Goal: Information Seeking & Learning: Find specific fact

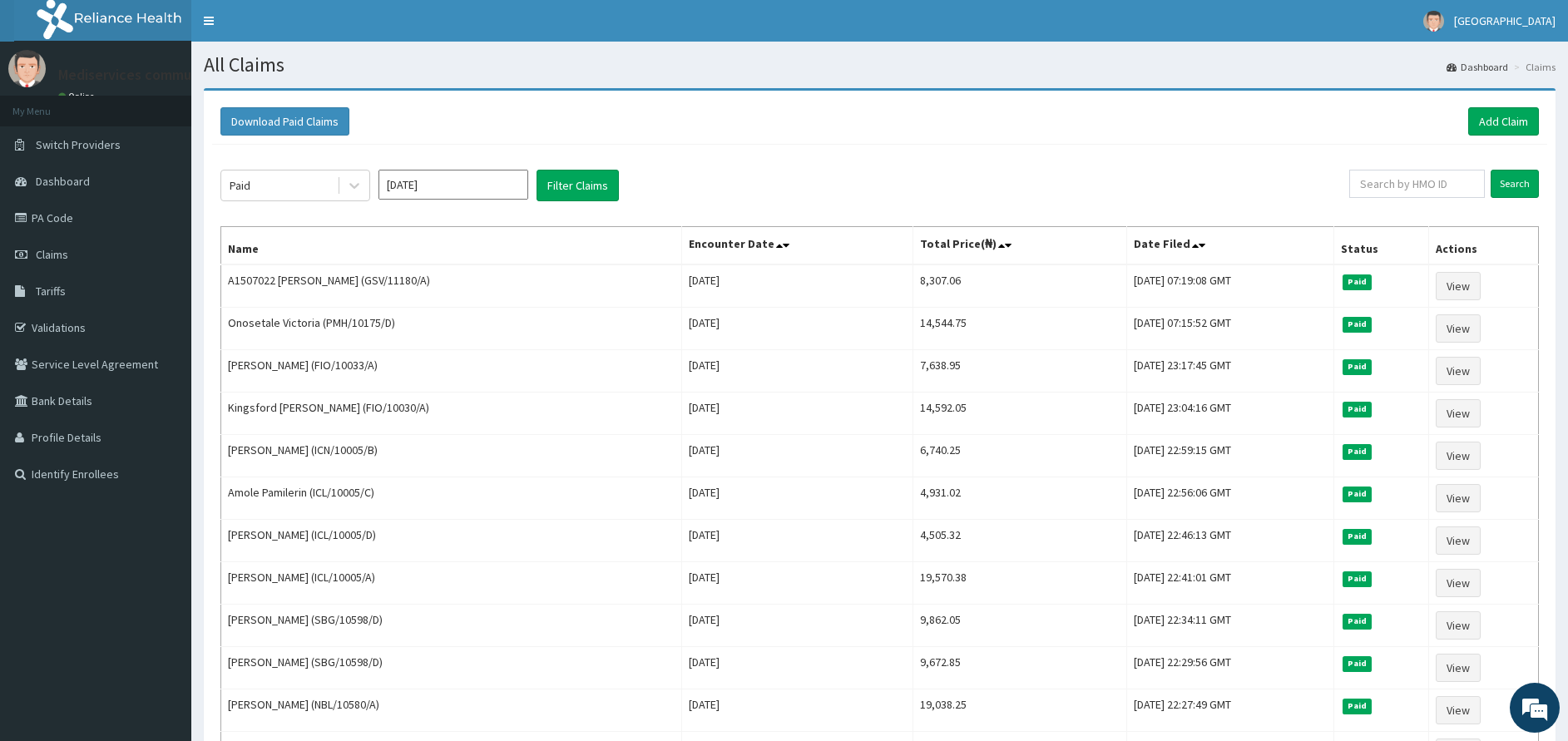
click at [101, 23] on img at bounding box center [117, 21] width 207 height 41
click at [1448, 11] on link "Cornerstone Medical Centre" at bounding box center [1490, 21] width 157 height 41
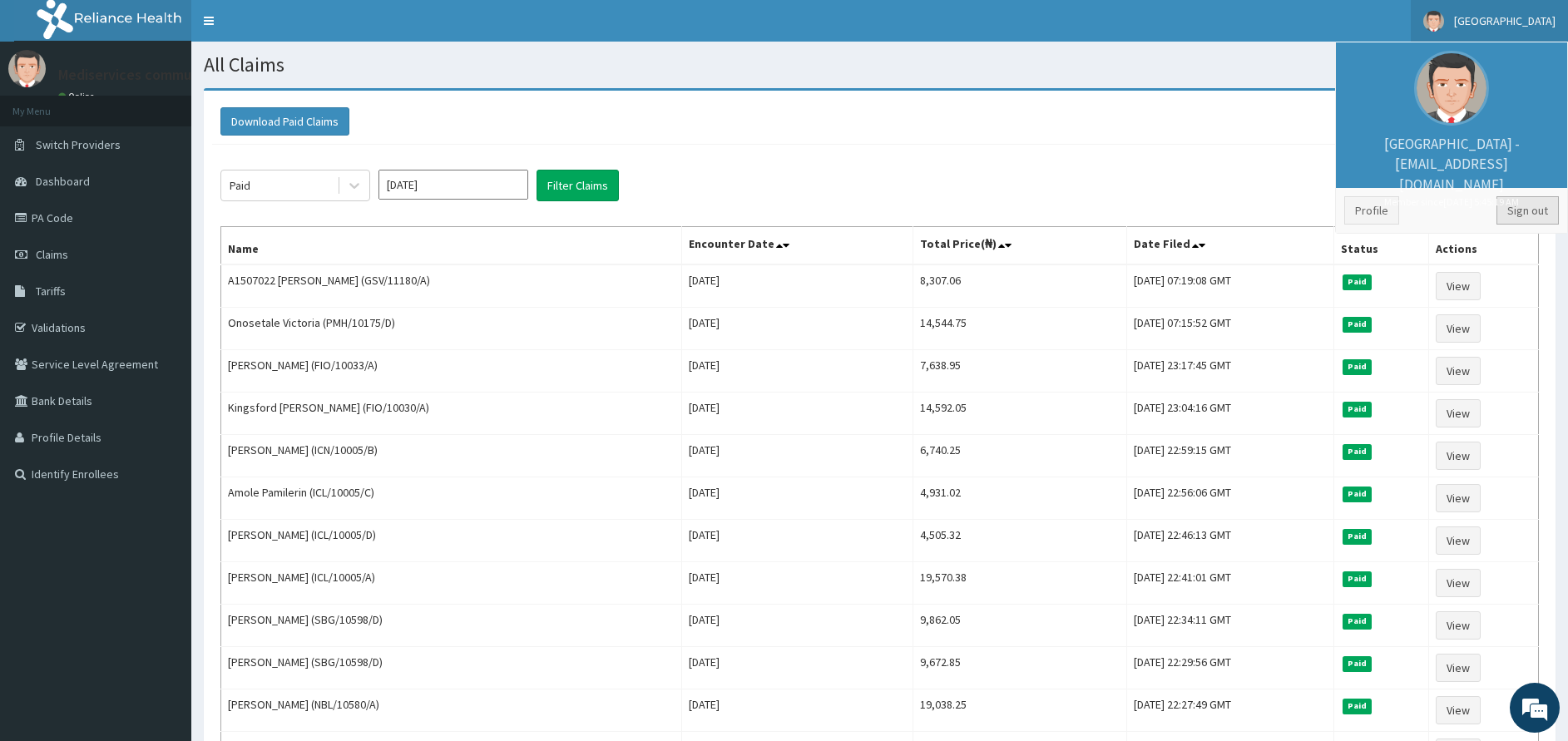
click at [1508, 206] on link "Sign out" at bounding box center [1528, 210] width 63 height 28
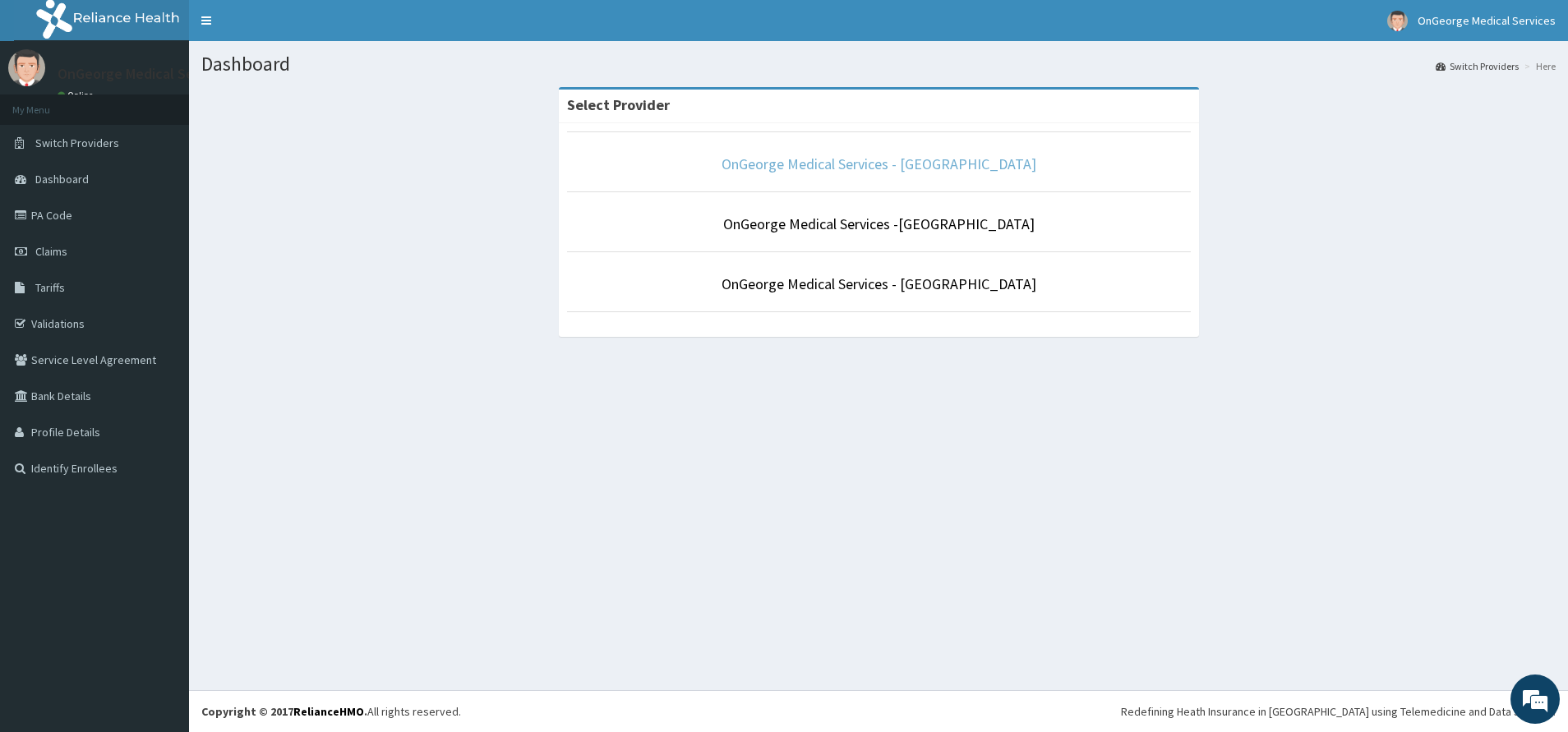
click at [839, 167] on link "OnGeorge Medical Services - ikotun" at bounding box center [878, 164] width 314 height 19
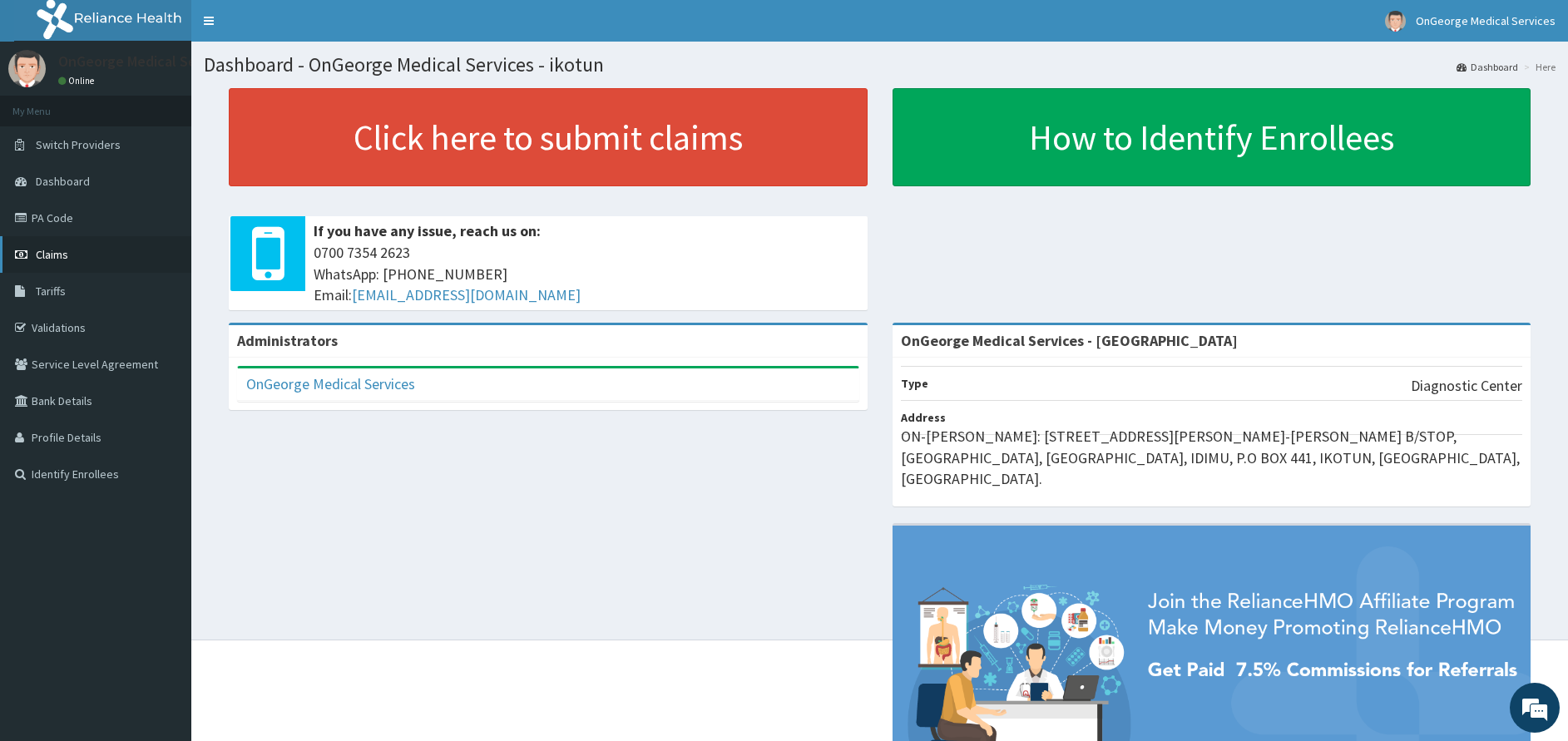
click at [65, 264] on link "Claims" at bounding box center [95, 254] width 191 height 37
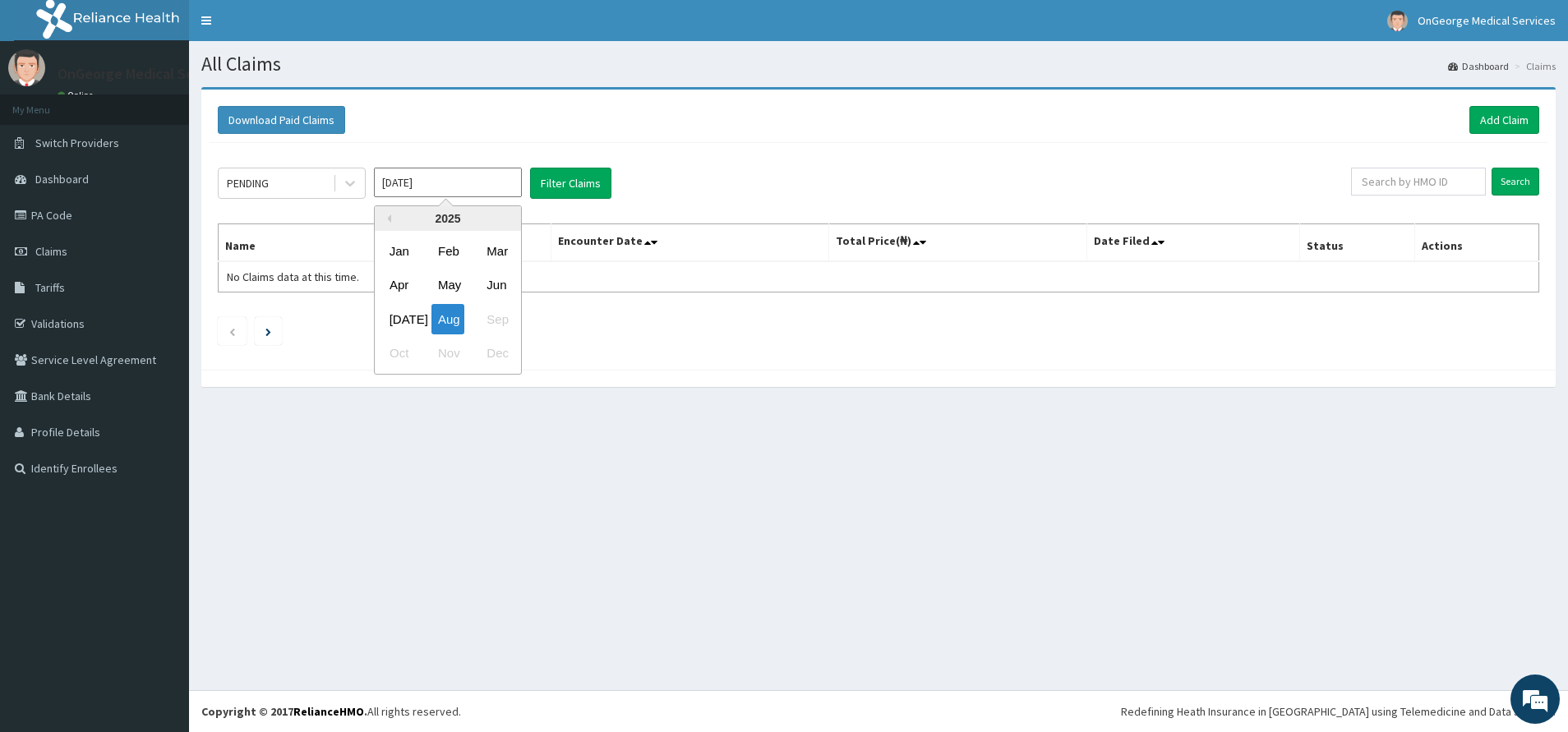
click at [437, 189] on input "Aug 2025" at bounding box center [448, 182] width 148 height 30
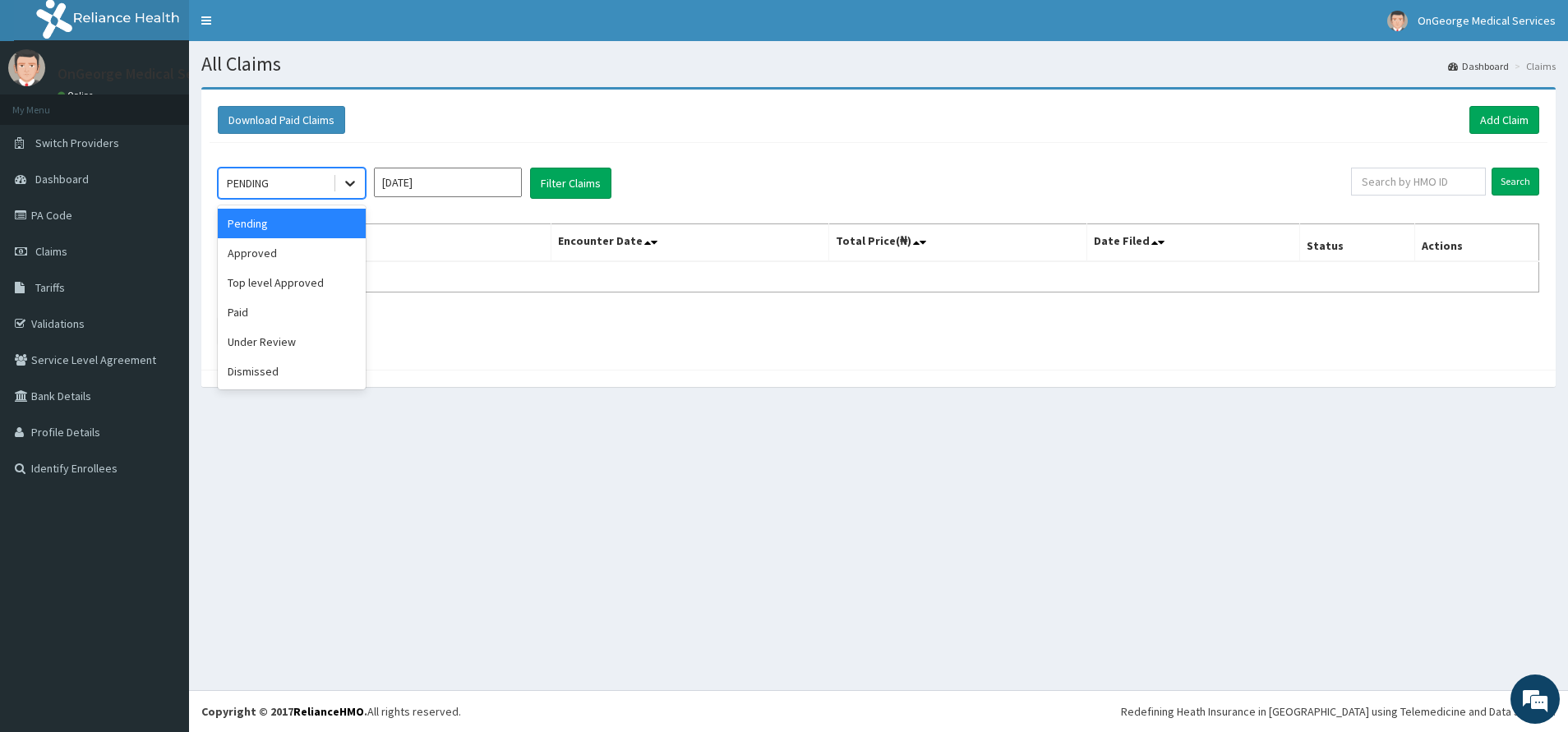
click at [343, 184] on icon at bounding box center [349, 183] width 16 height 16
click at [276, 257] on div "Approved" at bounding box center [291, 253] width 148 height 30
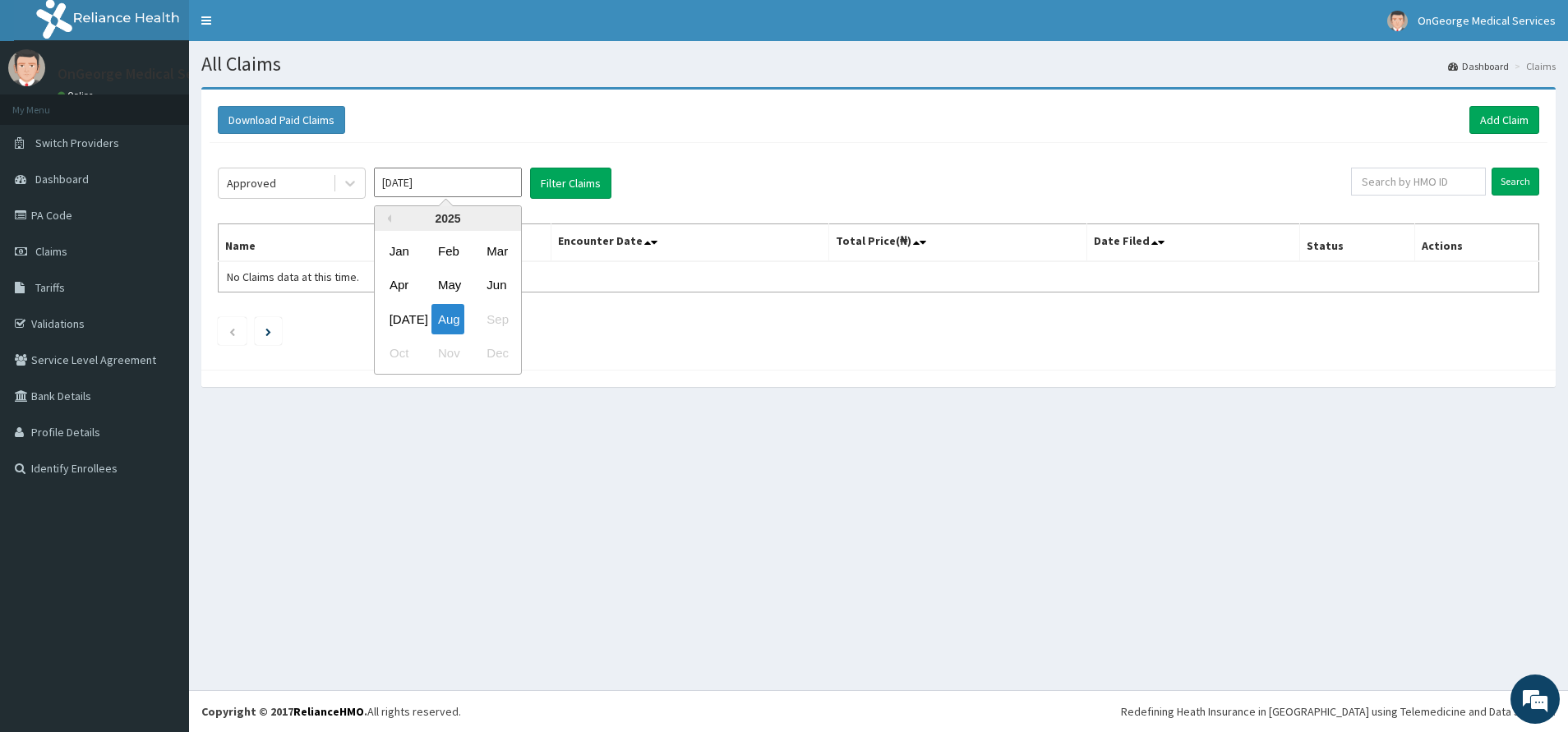
click at [456, 190] on input "Aug 2025" at bounding box center [448, 182] width 148 height 30
click at [403, 322] on div "Jul" at bounding box center [399, 319] width 33 height 31
click at [604, 181] on button "Filter Claims" at bounding box center [571, 183] width 82 height 31
click at [488, 186] on input "Jul 2025" at bounding box center [448, 182] width 148 height 30
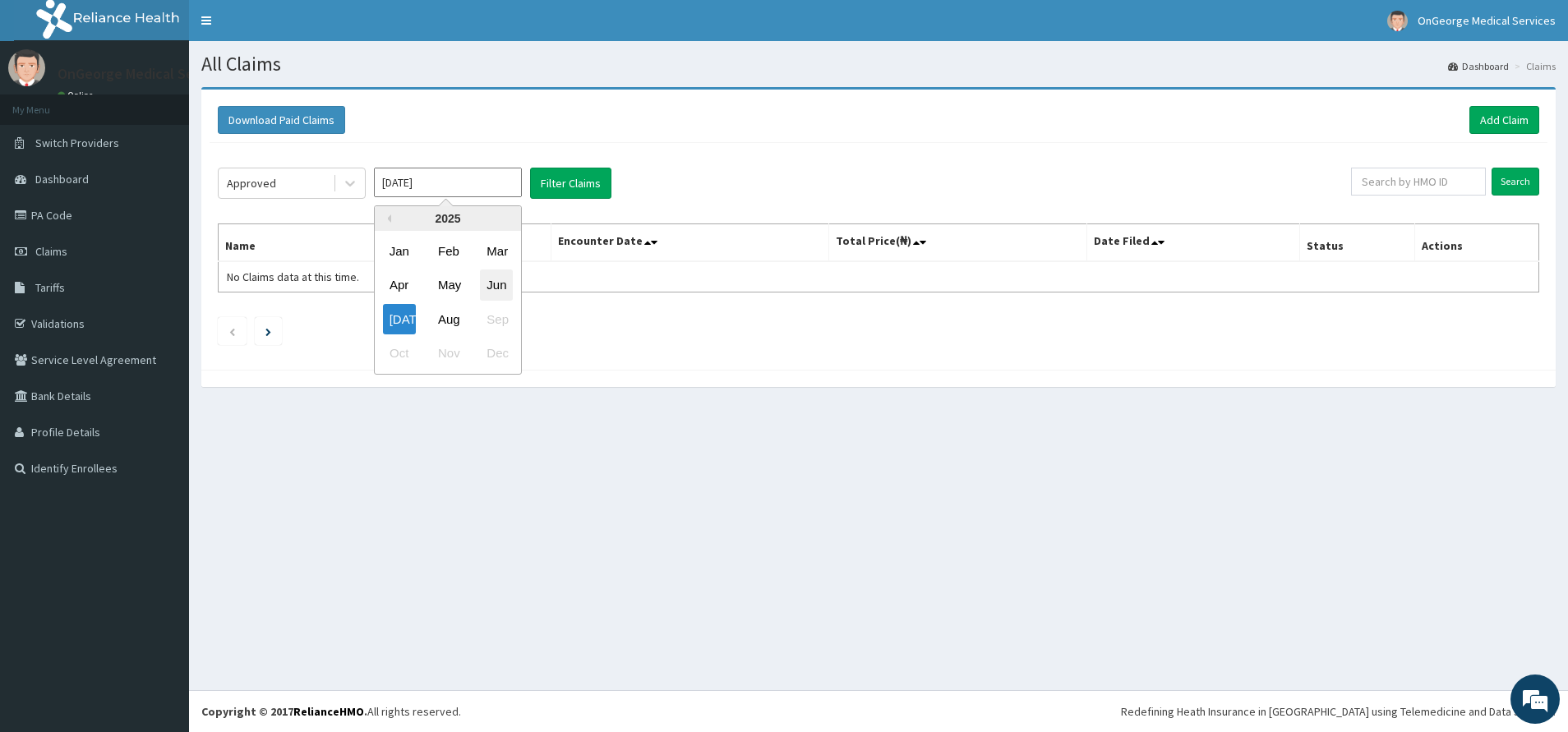
click at [488, 288] on div "Jun" at bounding box center [496, 285] width 33 height 31
click at [590, 189] on button "Filter Claims" at bounding box center [571, 183] width 82 height 31
click at [499, 190] on input "Jun 2025" at bounding box center [448, 182] width 148 height 30
click at [451, 290] on div "May" at bounding box center [448, 285] width 33 height 31
click at [582, 187] on button "Filter Claims" at bounding box center [571, 183] width 82 height 31
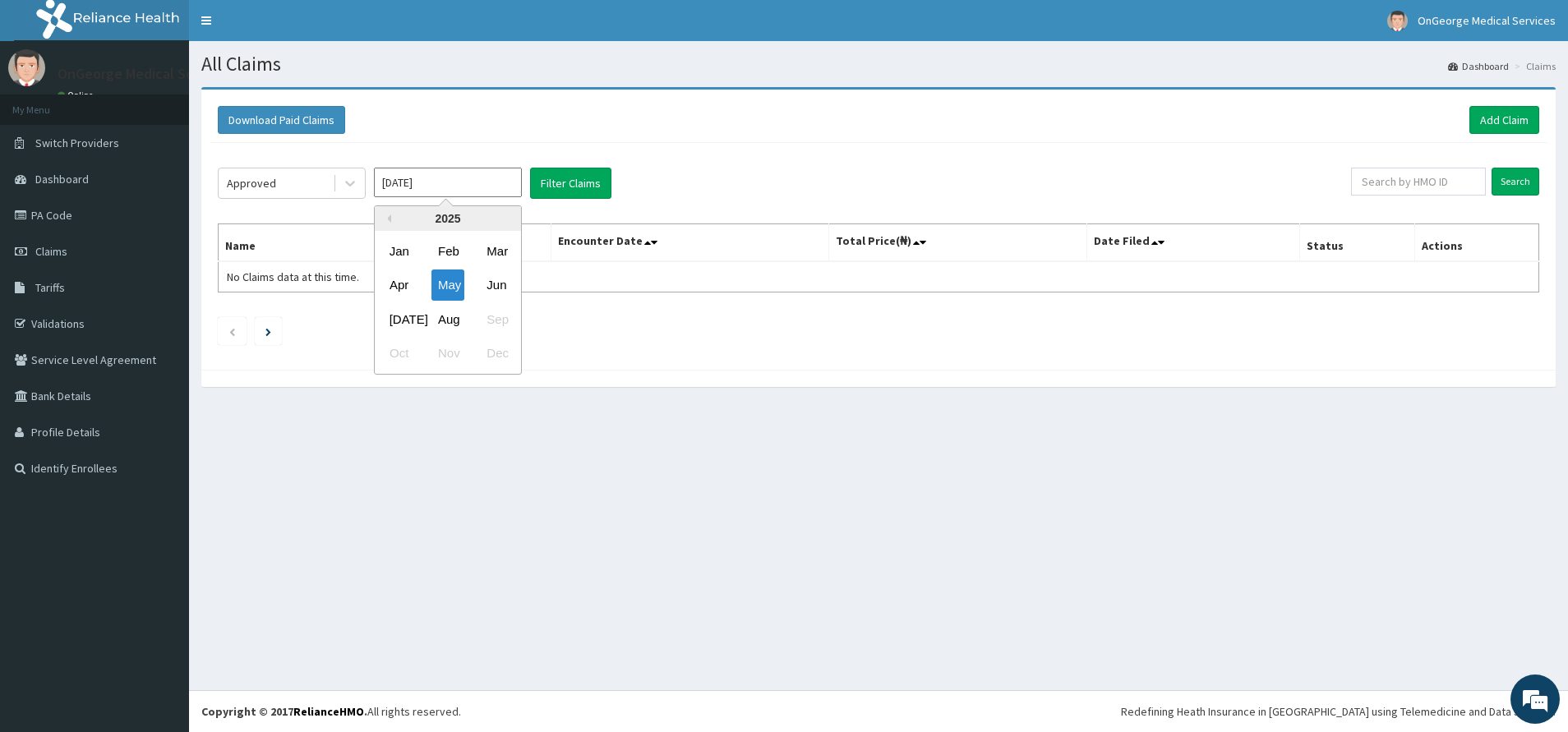
click at [476, 183] on input "May 2025" at bounding box center [448, 182] width 148 height 30
click at [404, 281] on div "Apr" at bounding box center [399, 285] width 33 height 31
click at [585, 185] on button "Filter Claims" at bounding box center [571, 183] width 82 height 31
click at [475, 178] on input "Apr 2025" at bounding box center [448, 182] width 148 height 30
click at [507, 251] on div "Mar" at bounding box center [496, 251] width 33 height 31
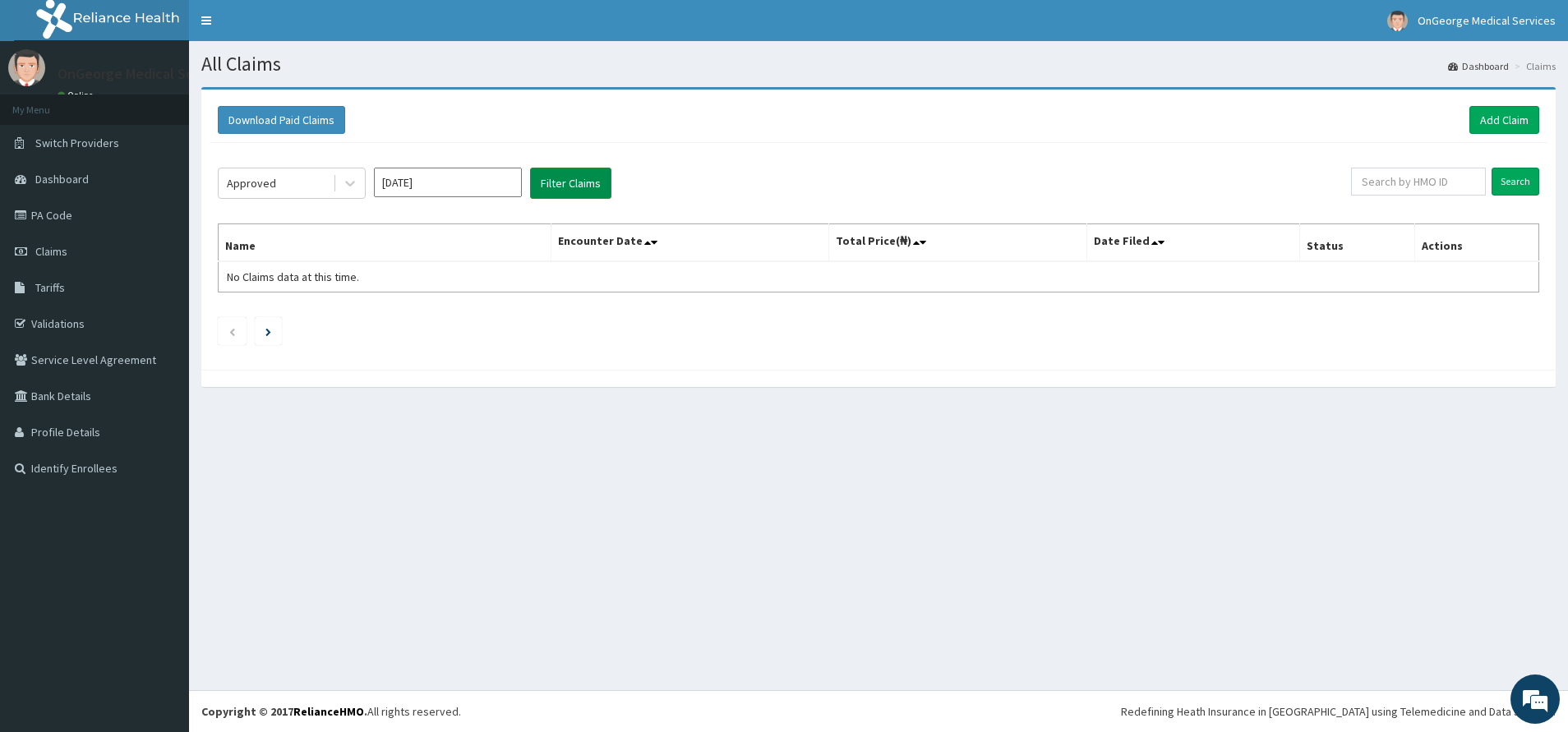
click at [593, 189] on button "Filter Claims" at bounding box center [571, 183] width 82 height 31
click at [465, 184] on input "Mar 2025" at bounding box center [448, 182] width 148 height 30
click at [456, 253] on div "Feb" at bounding box center [448, 251] width 33 height 31
click at [571, 177] on button "Filter Claims" at bounding box center [571, 183] width 82 height 31
click at [468, 181] on input "Feb 2025" at bounding box center [448, 182] width 148 height 30
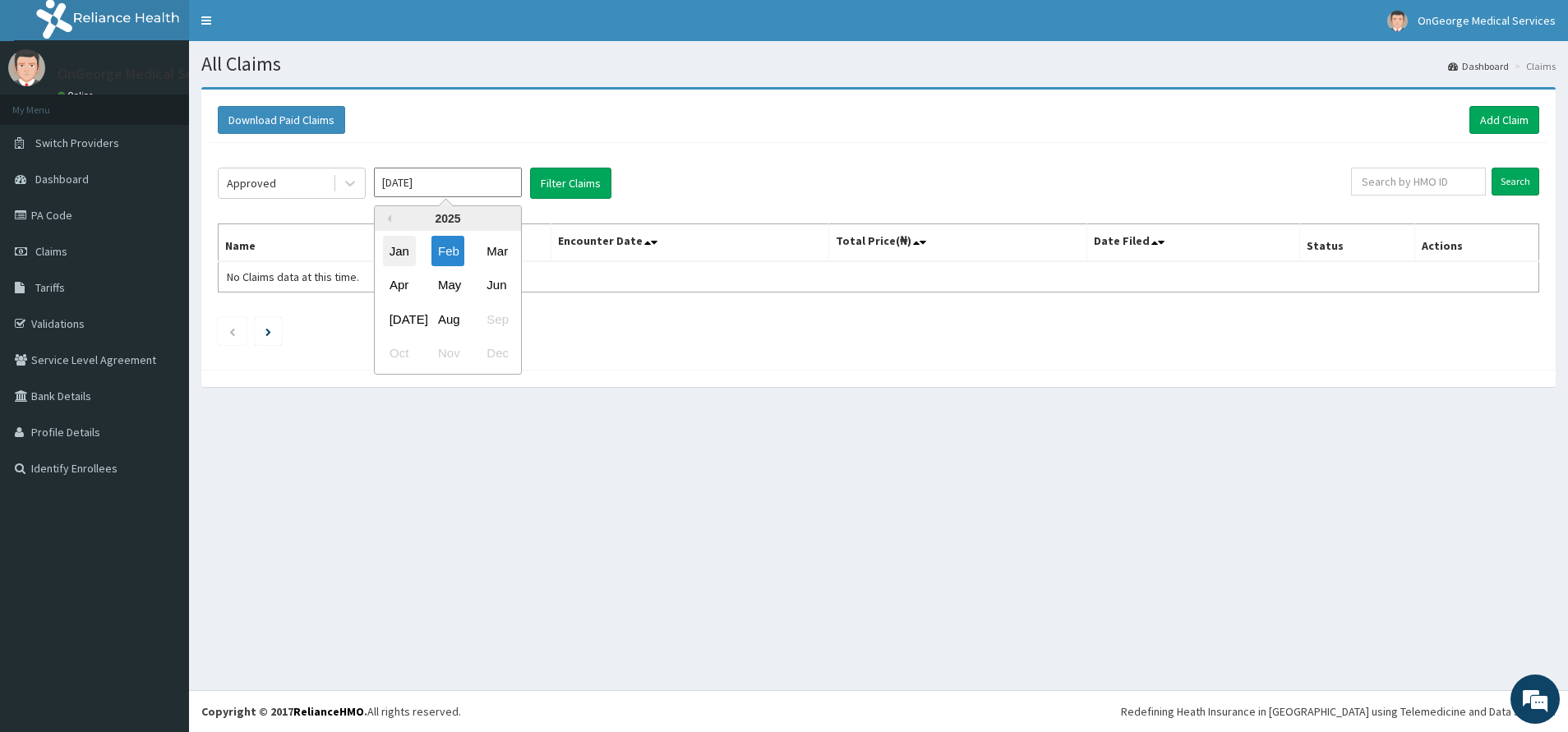
click at [415, 248] on div "Jan" at bounding box center [399, 251] width 33 height 31
type input "Jan 2025"
click at [562, 179] on button "Filter Claims" at bounding box center [571, 183] width 82 height 31
click at [72, 286] on link "Tariffs" at bounding box center [94, 287] width 189 height 37
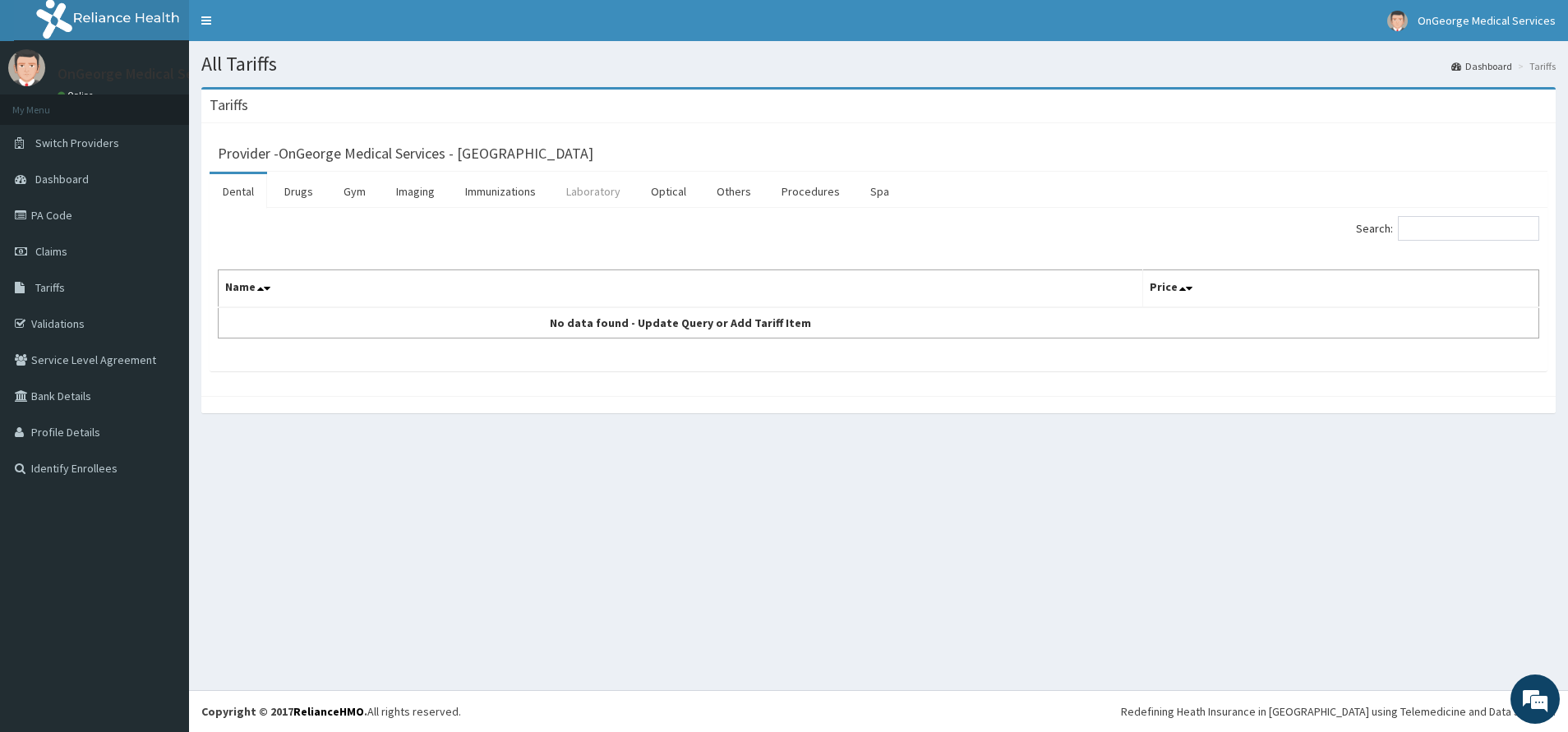
click at [591, 188] on link "Laboratory" at bounding box center [593, 191] width 81 height 35
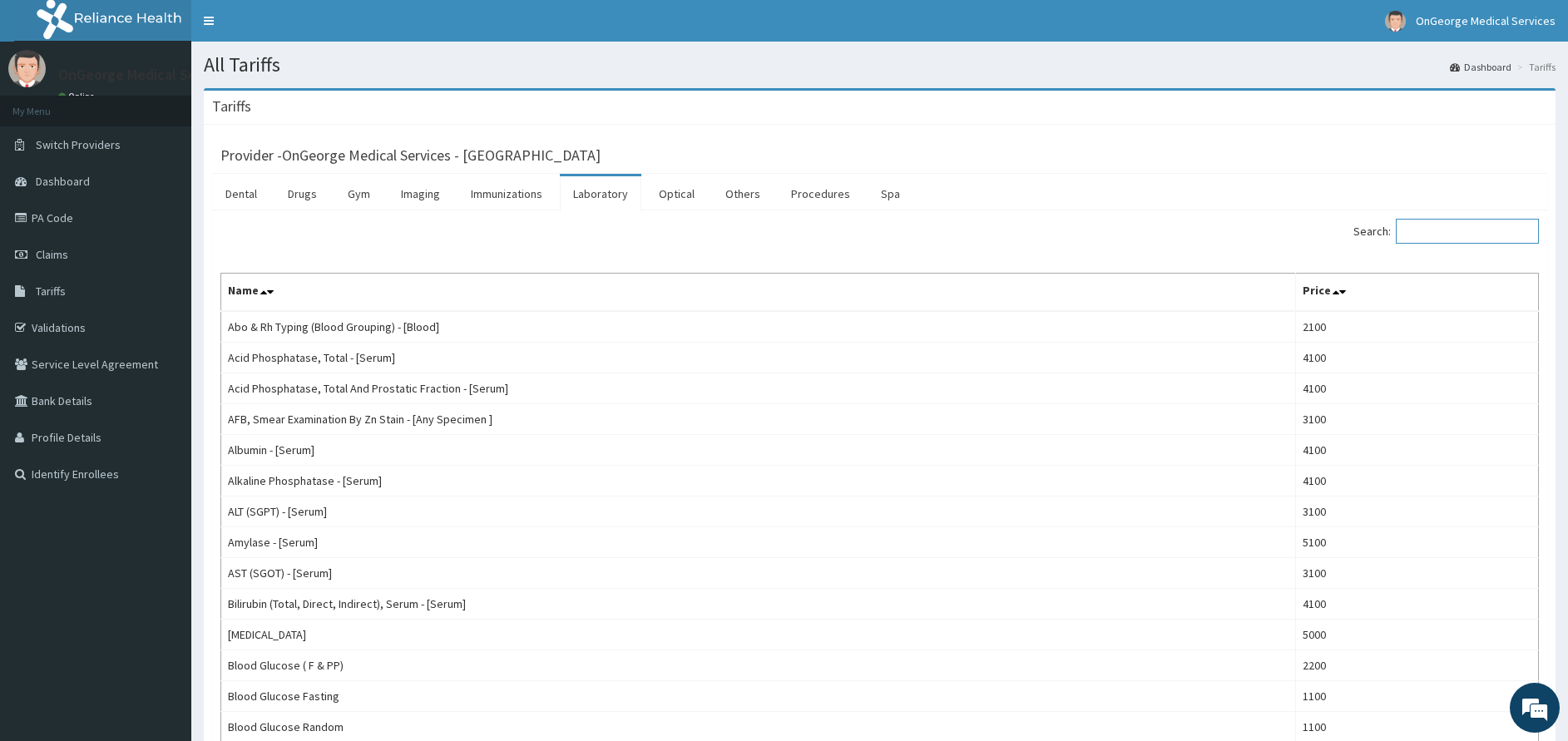
click at [1449, 243] on input "Search:" at bounding box center [1467, 230] width 143 height 25
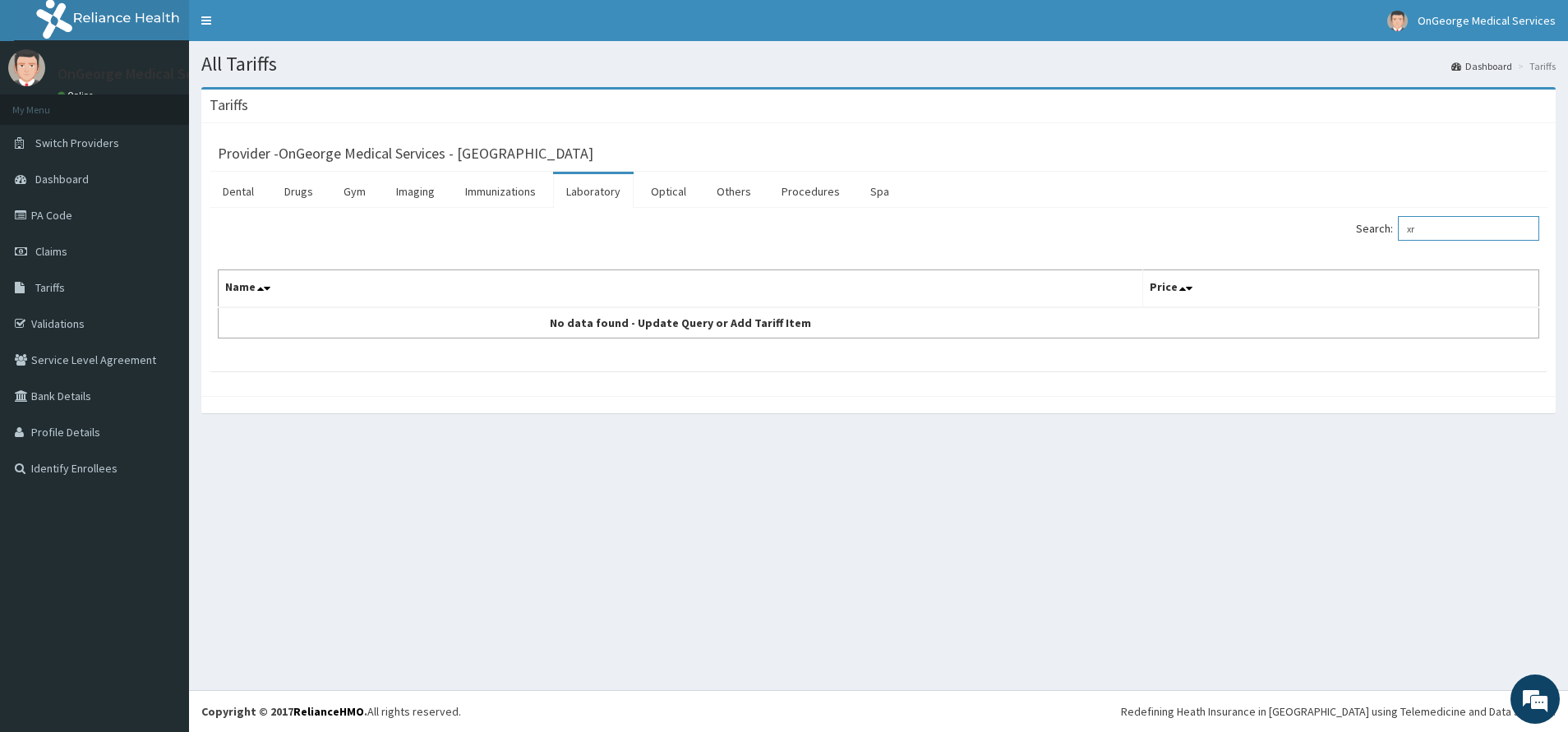
type input "x"
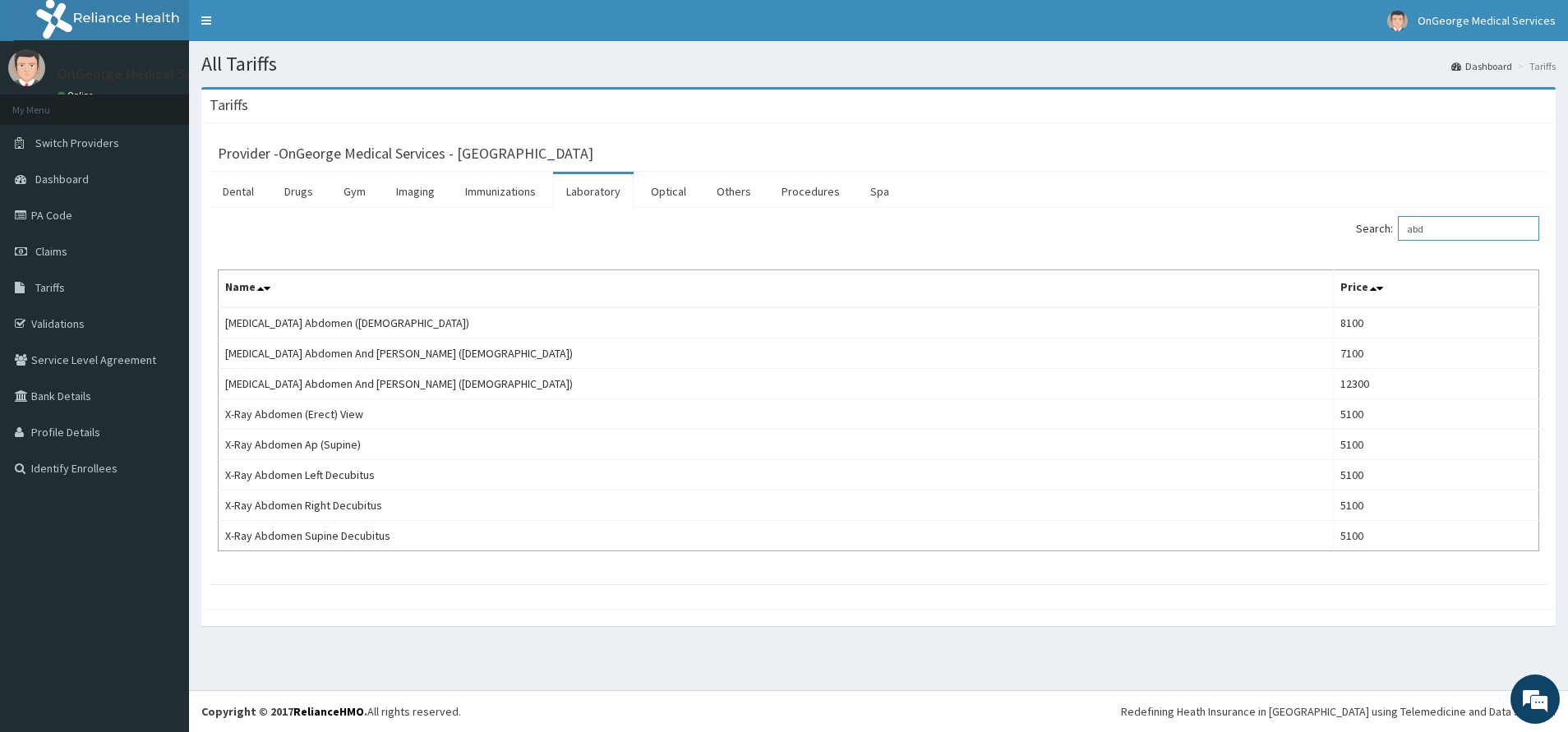
type input "abd"
click at [411, 193] on link "Imaging" at bounding box center [415, 191] width 65 height 35
